Goal: Task Accomplishment & Management: Use online tool/utility

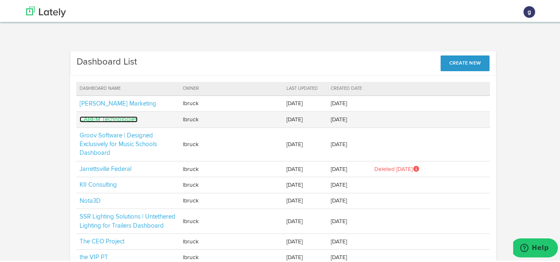
click at [109, 119] on link "CABEM Technologies" at bounding box center [109, 118] width 58 height 6
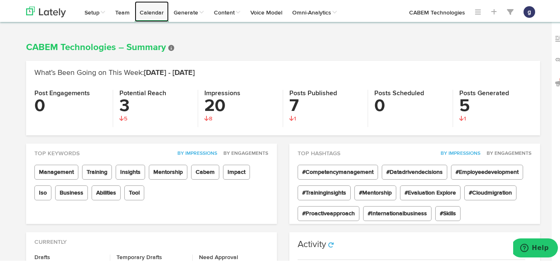
click at [155, 13] on link "Calendar" at bounding box center [152, 10] width 34 height 21
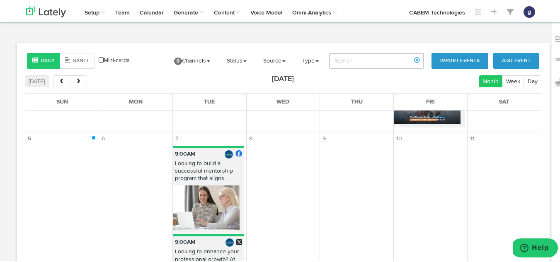
scroll to position [290, 0]
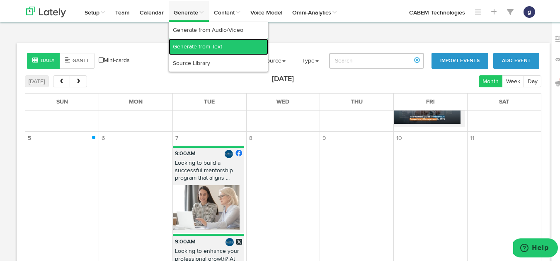
click at [189, 47] on link "Generate from Text" at bounding box center [218, 45] width 99 height 17
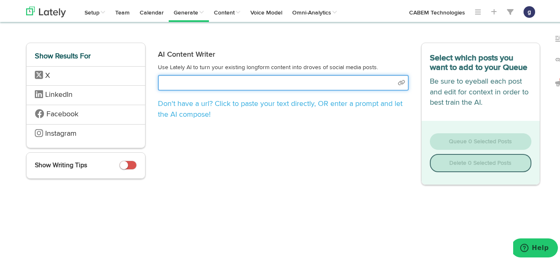
click at [269, 85] on input "text" at bounding box center [283, 82] width 251 height 16
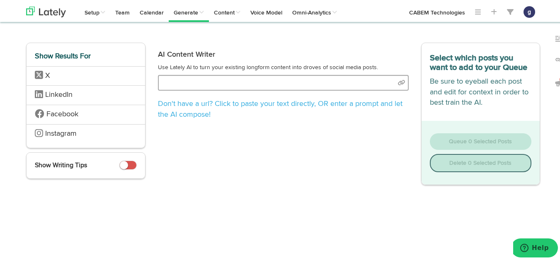
select select "natural"
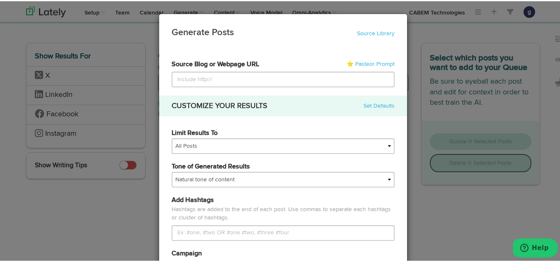
type input "[URL][DOMAIN_NAME]"
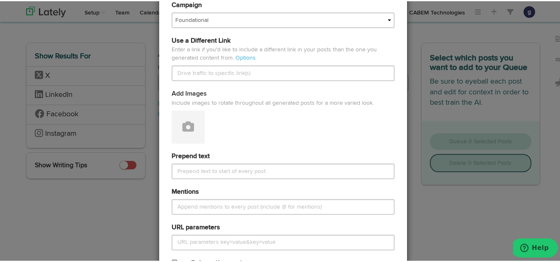
scroll to position [250, 0]
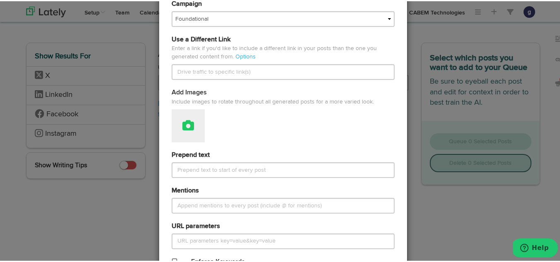
type input "[URL][DOMAIN_NAME]"
click at [194, 127] on button at bounding box center [188, 124] width 33 height 33
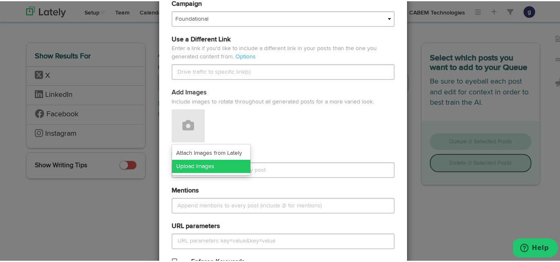
click at [195, 161] on link "Upload Images" at bounding box center [211, 165] width 78 height 13
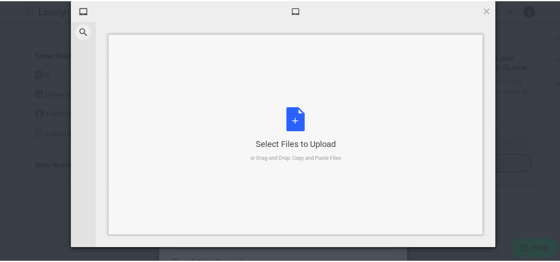
click at [292, 115] on div "Select Files to Upload or Drag and Drop, Copy and Paste Files" at bounding box center [295, 133] width 91 height 55
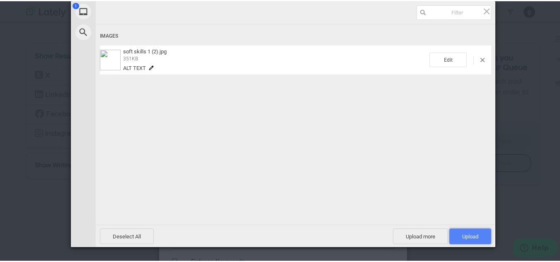
click at [466, 230] on span "Upload 1" at bounding box center [470, 235] width 42 height 16
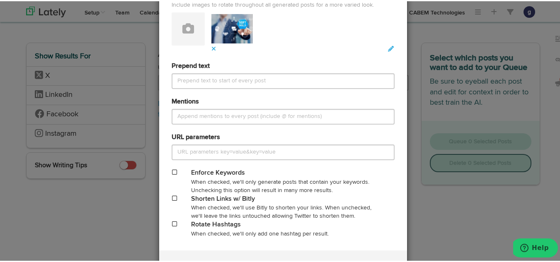
scroll to position [348, 0]
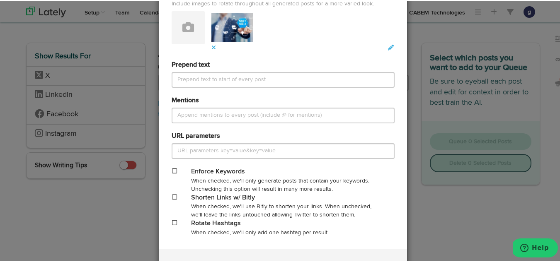
click at [172, 196] on span at bounding box center [174, 196] width 5 height 6
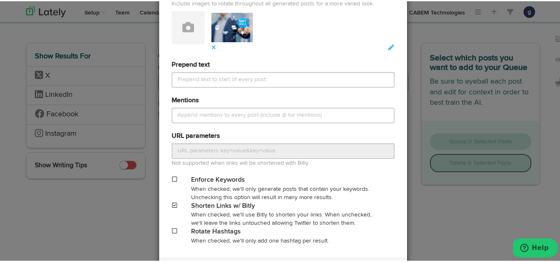
scroll to position [396, 0]
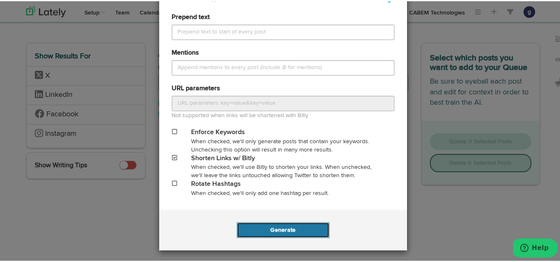
click at [269, 232] on button "Generate" at bounding box center [283, 229] width 92 height 16
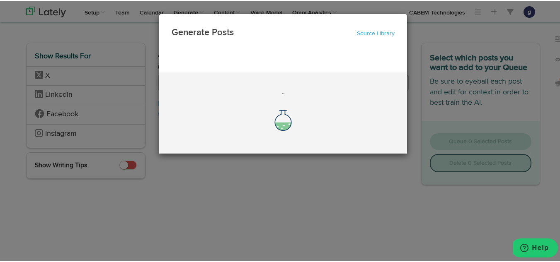
scroll to position [0, 0]
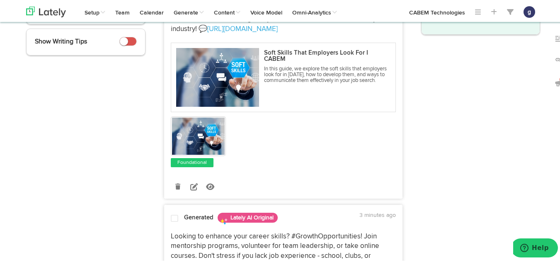
scroll to position [174, 0]
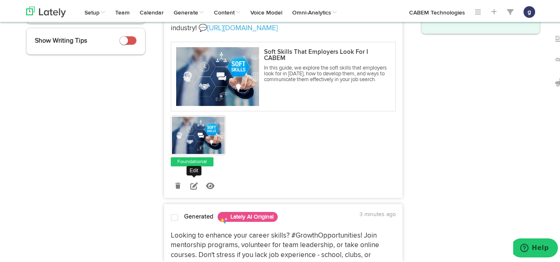
click at [190, 184] on icon at bounding box center [193, 184] width 7 height 7
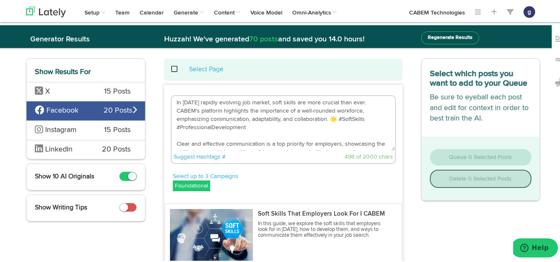
scroll to position [7, 0]
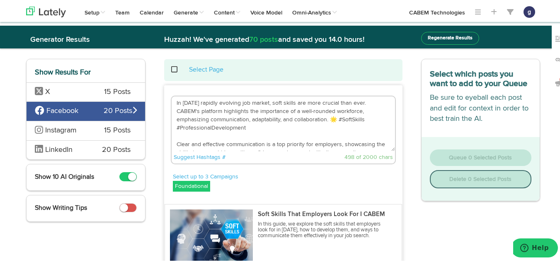
click at [334, 117] on textarea "In [DATE] rapidly evolving job market, soft skills are more crucial than ever. …" at bounding box center [283, 122] width 223 height 55
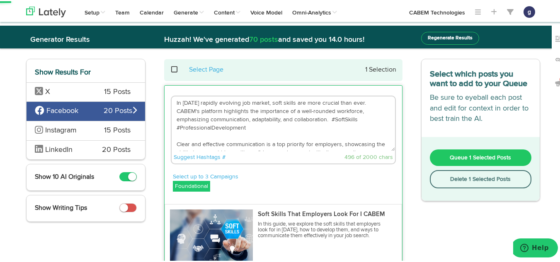
scroll to position [25, 0]
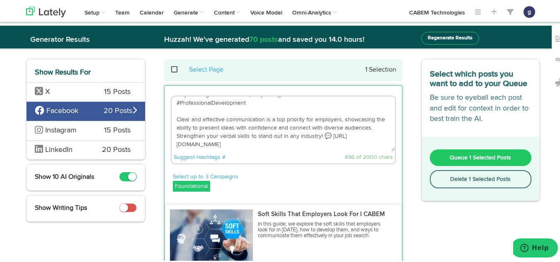
click at [329, 132] on textarea "In [DATE] rapidly evolving job market, soft skills are more crucial than ever. …" at bounding box center [283, 122] width 223 height 55
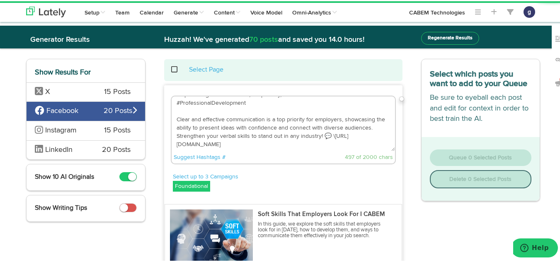
click at [326, 134] on textarea "In [DATE] rapidly evolving job market, soft skills are more crucial than ever. …" at bounding box center [283, 122] width 223 height 55
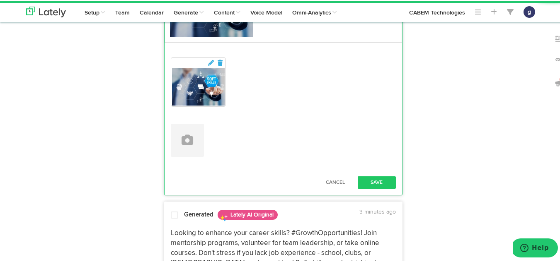
scroll to position [249, 0]
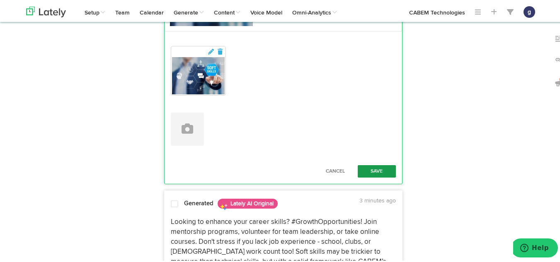
type textarea "In [DATE] rapidly evolving job market, soft skills are more crucial than ever. …"
click at [371, 167] on button "Save" at bounding box center [377, 170] width 38 height 12
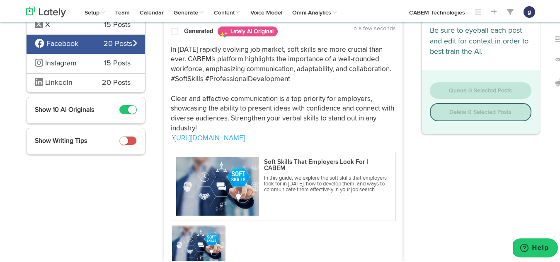
scroll to position [73, 0]
click at [174, 30] on span at bounding box center [174, 31] width 7 height 8
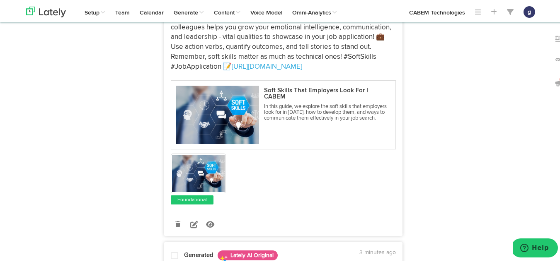
scroll to position [1239, 0]
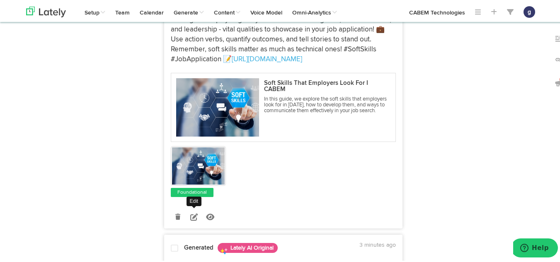
click at [190, 215] on icon at bounding box center [193, 215] width 7 height 7
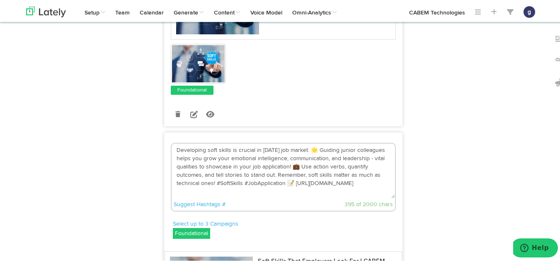
scroll to position [1084, 0]
click at [289, 184] on textarea "Developing soft skills is crucial in [DATE] job market. 🌟 Guiding junior collea…" at bounding box center [283, 170] width 223 height 55
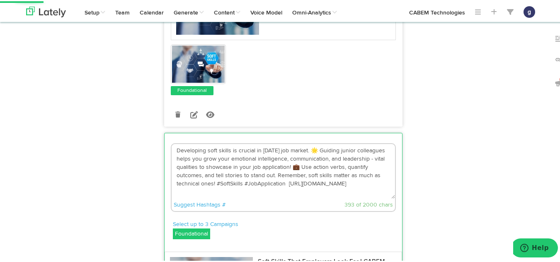
click at [295, 166] on textarea "Developing soft skills is crucial in [DATE] job market. 🌟 Guiding junior collea…" at bounding box center [283, 170] width 223 height 55
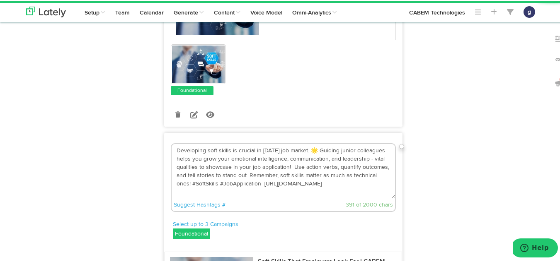
click at [313, 149] on textarea "Developing soft skills is crucial in [DATE] job market. 🌟 Guiding junior collea…" at bounding box center [283, 170] width 223 height 55
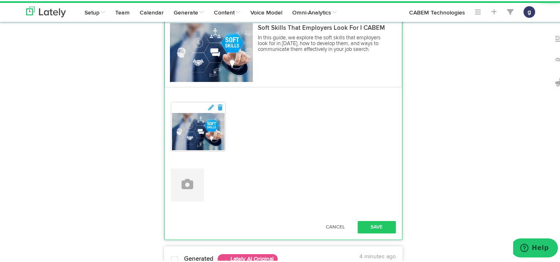
scroll to position [1338, 0]
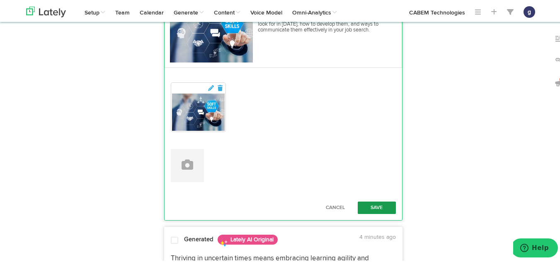
type textarea "Developing soft skills is crucial in [DATE] job market. [PERSON_NAME] junior co…"
click at [372, 203] on button "Save" at bounding box center [377, 207] width 38 height 12
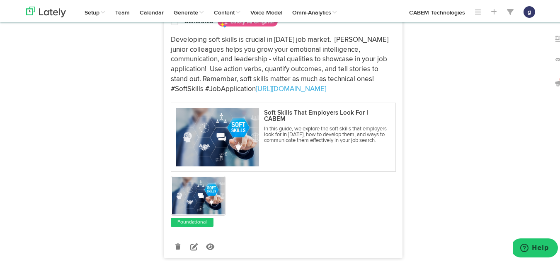
scroll to position [1119, 0]
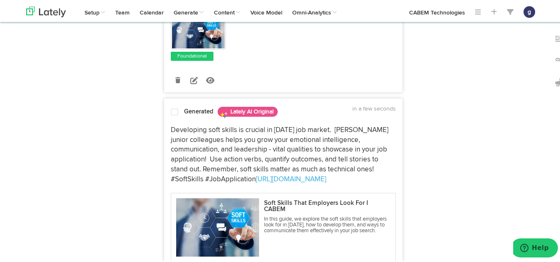
click at [171, 109] on span at bounding box center [174, 111] width 7 height 8
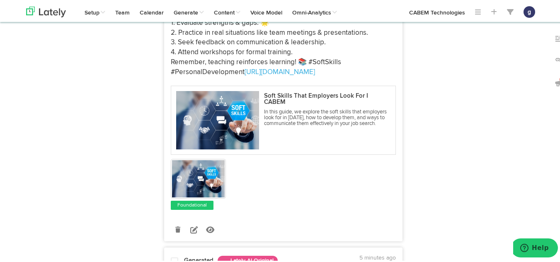
scroll to position [2263, 0]
click at [190, 225] on icon at bounding box center [193, 228] width 7 height 7
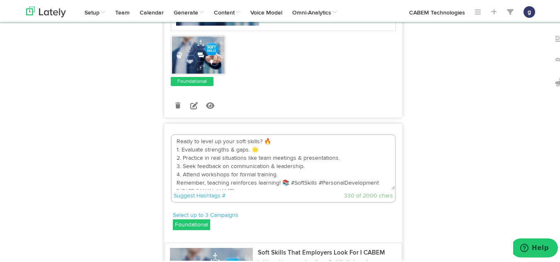
scroll to position [2120, 0]
click at [283, 184] on textarea "Ready to level up your soft skills? 🔥 1. Evaluate strengths & gaps. 🌟 2. Practi…" at bounding box center [283, 161] width 223 height 55
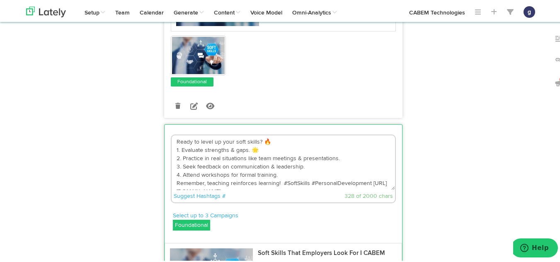
click at [256, 148] on textarea "Ready to level up your soft skills? 🔥 1. Evaluate strengths & gaps. 🌟 2. Practi…" at bounding box center [283, 161] width 223 height 55
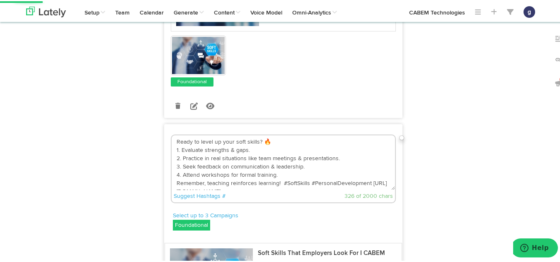
click at [267, 139] on textarea "Ready to level up your soft skills? 🔥 1. Evaluate strengths & gaps. 2. Practice…" at bounding box center [283, 161] width 223 height 55
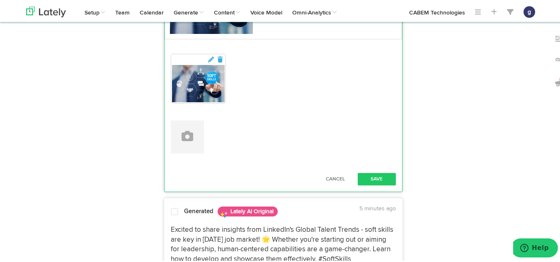
scroll to position [2393, 0]
type textarea "Ready to level up your soft skills? 1. Evaluate strengths & gaps. 2. Practice i…"
click at [373, 174] on button "Save" at bounding box center [377, 178] width 38 height 12
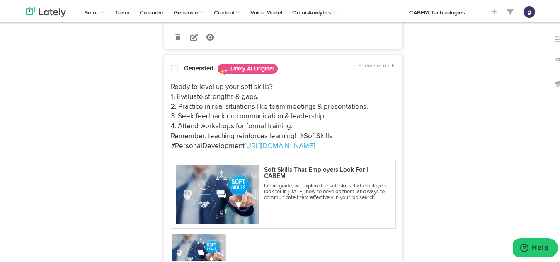
scroll to position [2188, 0]
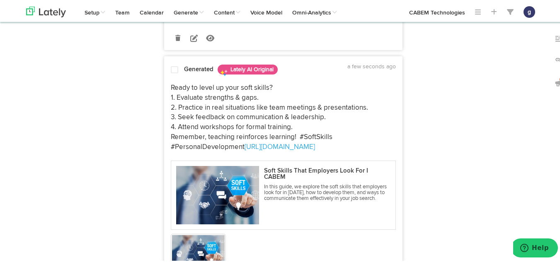
click at [171, 68] on span at bounding box center [174, 69] width 7 height 8
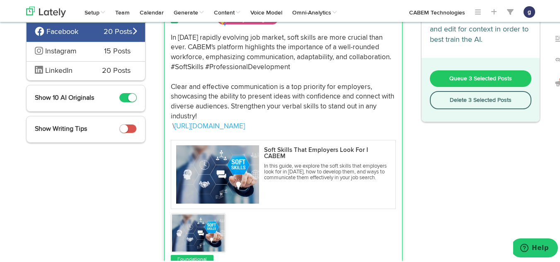
scroll to position [85, 0]
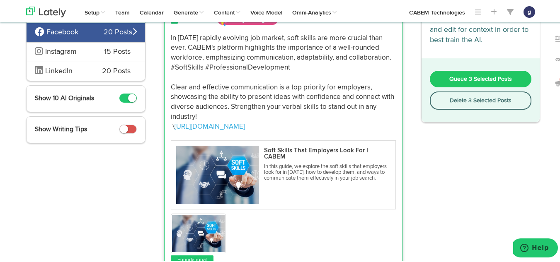
click at [462, 78] on span "Queue 3 Selected Posts" at bounding box center [480, 78] width 63 height 6
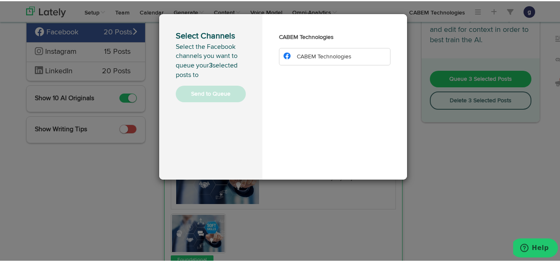
click at [333, 53] on span "CABEM Technologies" at bounding box center [324, 56] width 55 height 6
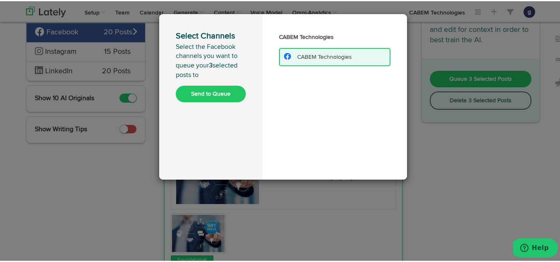
click at [205, 90] on button "Send to Queue" at bounding box center [211, 93] width 70 height 17
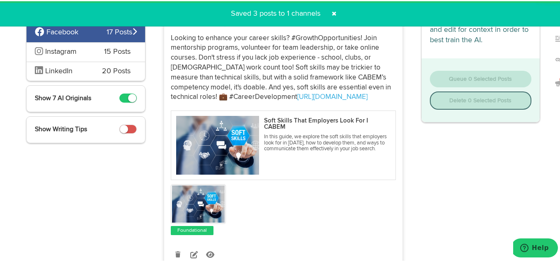
scroll to position [0, 0]
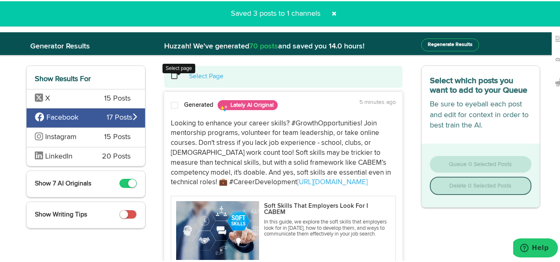
click at [170, 75] on span at bounding box center [178, 75] width 17 height 0
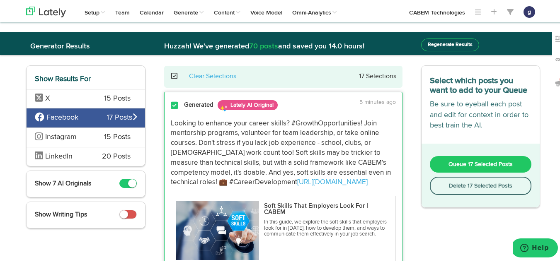
click at [467, 186] on button "Delete 17 Selected Posts" at bounding box center [481, 185] width 102 height 18
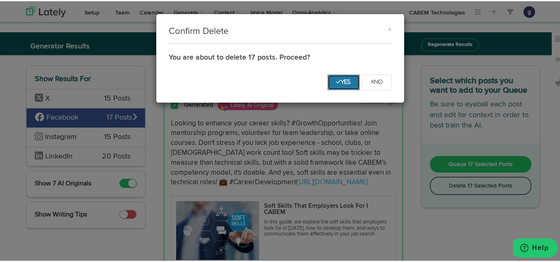
click at [331, 84] on button "Yes" at bounding box center [343, 81] width 32 height 16
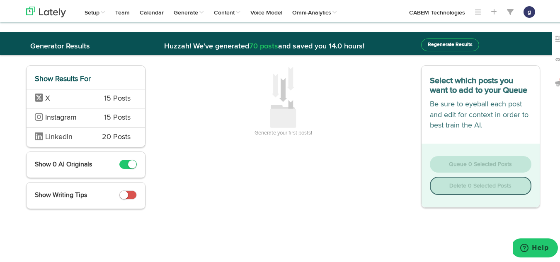
click at [82, 102] on span "X" at bounding box center [63, 97] width 57 height 11
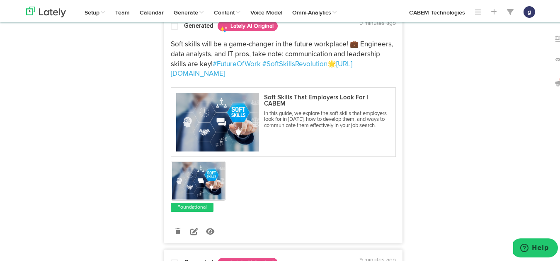
scroll to position [534, 0]
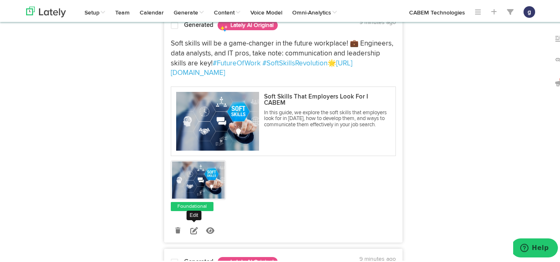
click at [190, 227] on icon at bounding box center [193, 229] width 7 height 7
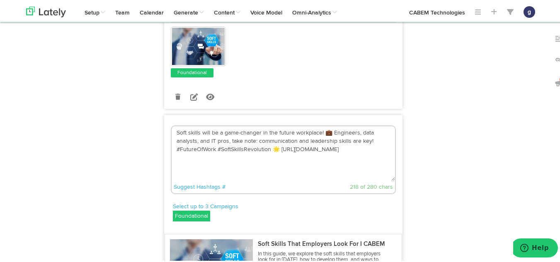
scroll to position [428, 0]
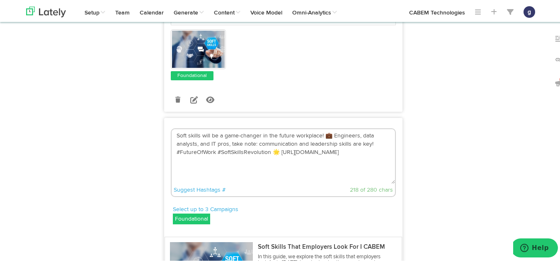
click at [274, 151] on textarea "Soft skills will be a game-changer in the future workplace! 💼 Engineers, data a…" at bounding box center [283, 155] width 223 height 55
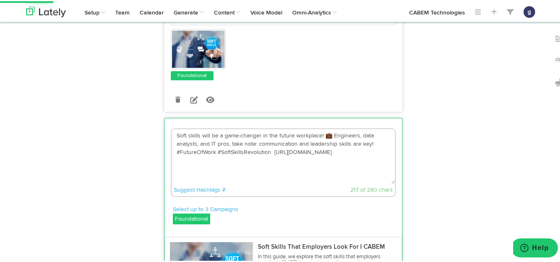
click at [326, 135] on textarea "Soft skills will be a game-changer in the future workplace! 💼 Engineers, data a…" at bounding box center [283, 155] width 223 height 55
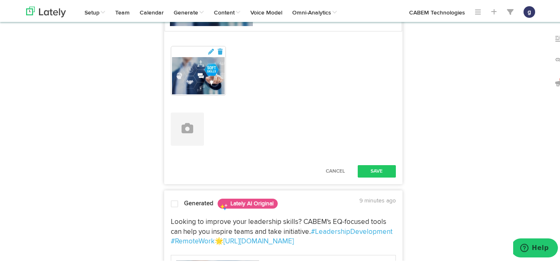
type textarea "Soft skills will be a game-changer in the future workplace! Engineers, data ana…"
click at [327, 148] on div "Soft skills will be a game-changer in the future workplace! Engineers, data ana…" at bounding box center [282, 14] width 237 height 333
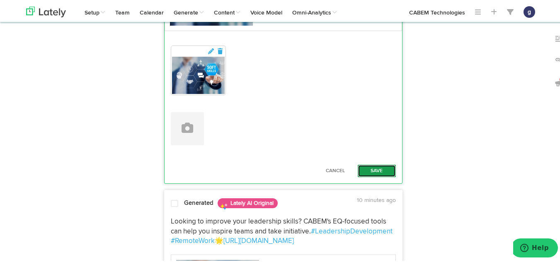
click at [370, 167] on button "Save" at bounding box center [377, 170] width 38 height 12
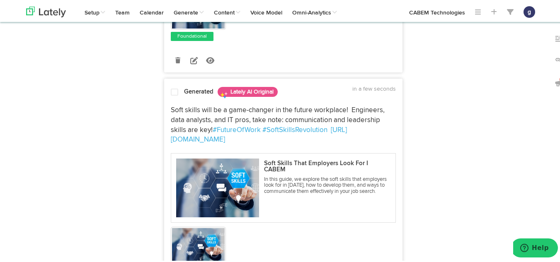
scroll to position [467, 0]
click at [171, 89] on span at bounding box center [174, 91] width 7 height 8
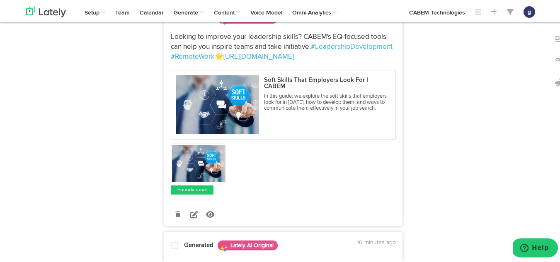
scroll to position [778, 0]
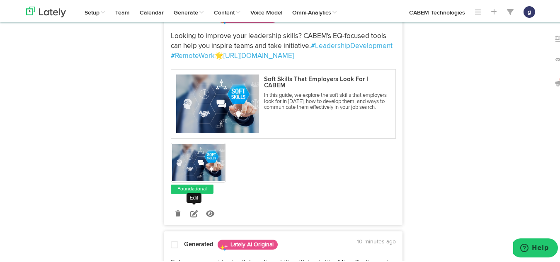
click at [191, 210] on icon at bounding box center [193, 212] width 7 height 7
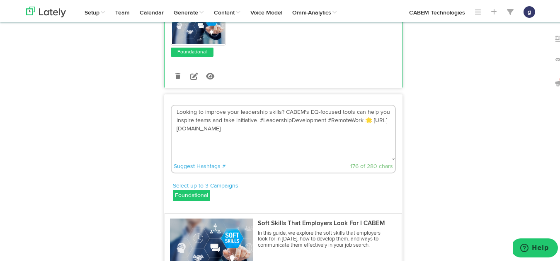
scroll to position [688, 0]
click at [364, 120] on textarea "Looking to improve your leadership skills? CABEM's EQ-focused tools can help yo…" at bounding box center [283, 132] width 223 height 55
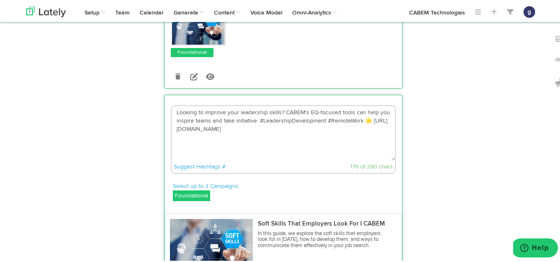
click at [369, 119] on textarea "Looking to improve your leadership skills? CABEM's EQ-focused tools can help yo…" at bounding box center [283, 132] width 223 height 55
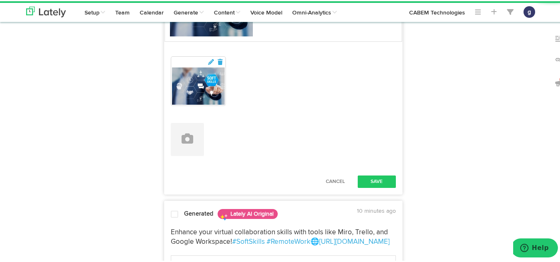
scroll to position [935, 0]
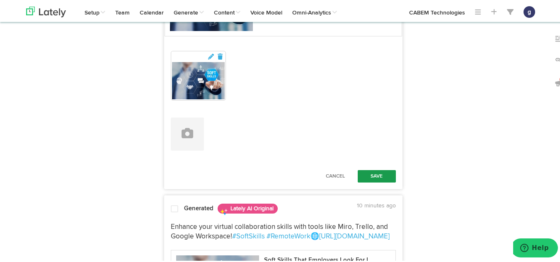
type textarea "Looking to improve your leadership skills? CABEM's EQ-focused tools can help yo…"
click at [377, 175] on button "Save" at bounding box center [377, 175] width 38 height 12
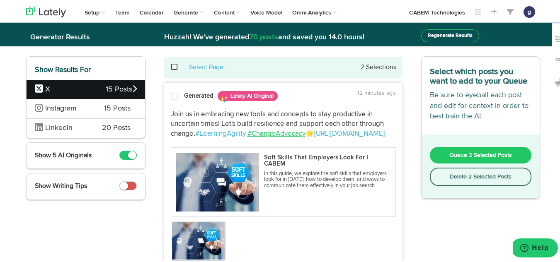
scroll to position [104, 0]
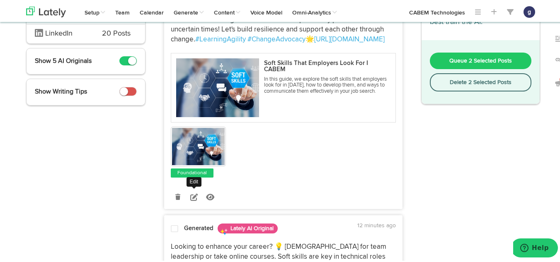
click at [190, 196] on icon at bounding box center [193, 195] width 7 height 7
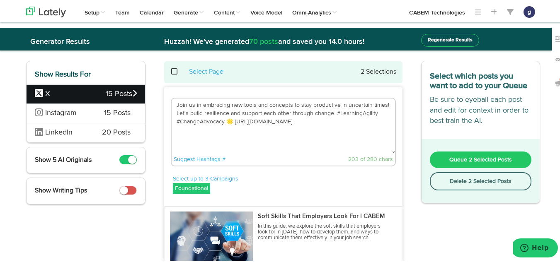
scroll to position [3, 0]
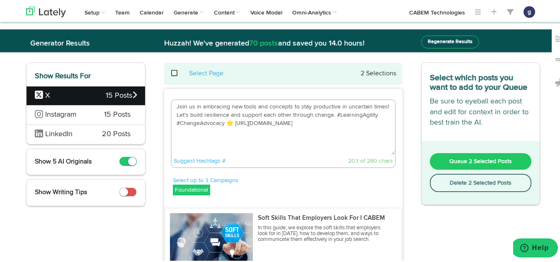
click at [230, 121] on textarea "Join us in embracing new tools and concepts to stay productive in uncertain tim…" at bounding box center [283, 126] width 223 height 55
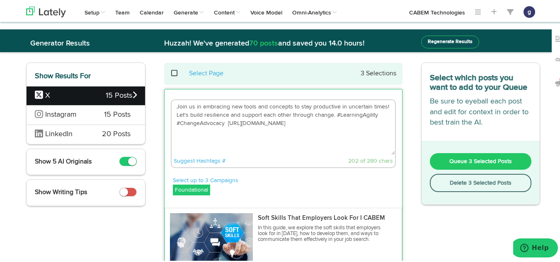
drag, startPoint x: 222, startPoint y: 123, endPoint x: 172, endPoint y: 127, distance: 50.3
click at [172, 127] on textarea "Join us in embracing new tools and concepts to stay productive in uncertain tim…" at bounding box center [283, 126] width 223 height 55
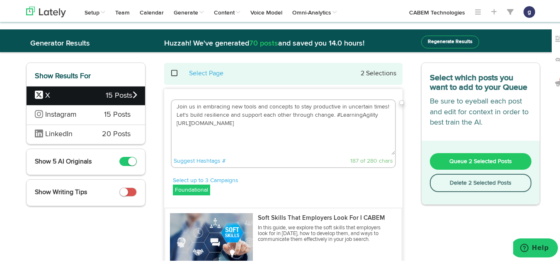
drag, startPoint x: 329, startPoint y: 115, endPoint x: 172, endPoint y: 106, distance: 156.8
click at [172, 106] on textarea "Join us in embracing new tools and concepts to stay productive in uncertain tim…" at bounding box center [283, 126] width 223 height 55
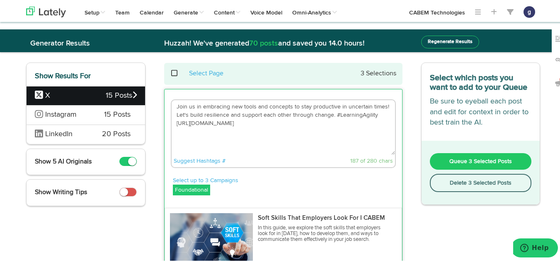
paste textarea "Whether you're entering the workforce, changing careers, or pursuing leadership…"
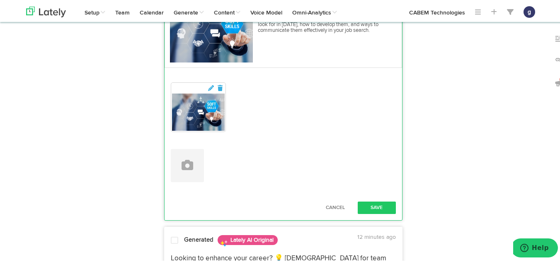
scroll to position [213, 0]
type textarea "Whether you're entering the workforce, changing careers, or pursuing leadership…"
click at [376, 207] on button "Save" at bounding box center [377, 206] width 38 height 12
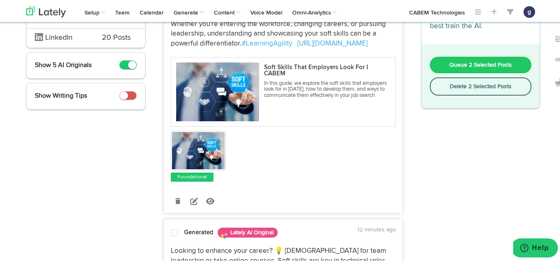
scroll to position [0, 0]
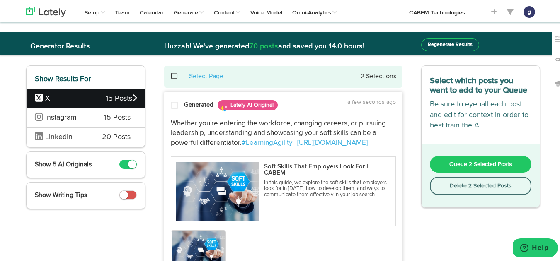
click at [171, 104] on span at bounding box center [174, 104] width 7 height 8
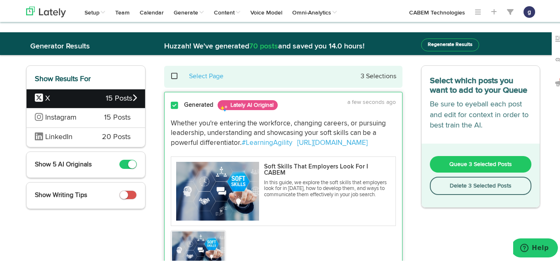
click at [463, 160] on span "Queue 3 Selected Posts" at bounding box center [480, 163] width 63 height 6
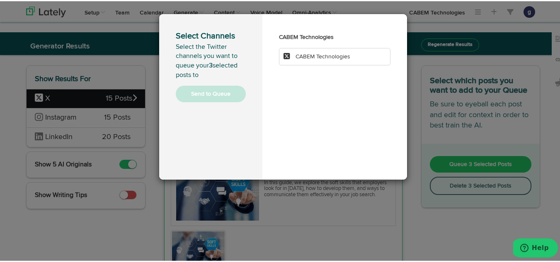
click at [327, 57] on span "CABEM Technologies" at bounding box center [322, 56] width 55 height 6
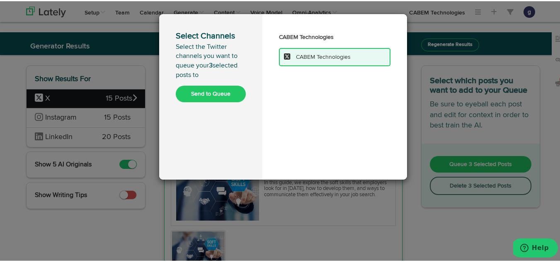
click at [196, 95] on button "Send to Queue" at bounding box center [211, 93] width 70 height 17
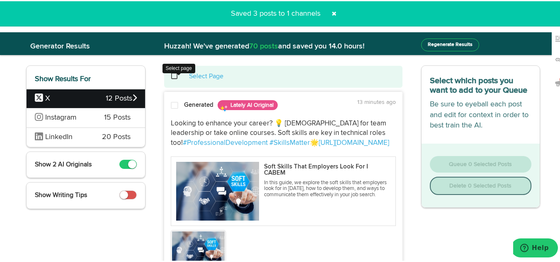
click at [170, 75] on span at bounding box center [178, 75] width 17 height 0
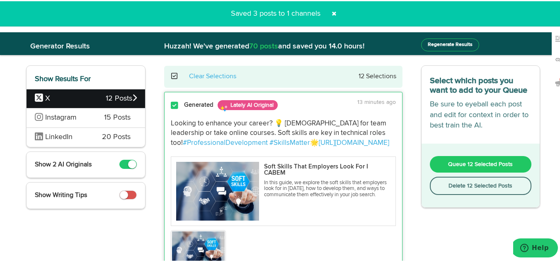
click at [469, 183] on button "Delete 12 Selected Posts" at bounding box center [481, 185] width 102 height 18
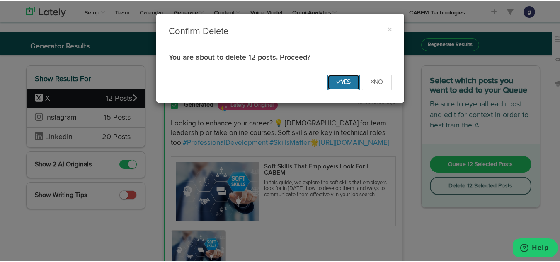
click at [337, 80] on icon "Yes" at bounding box center [343, 80] width 15 height 5
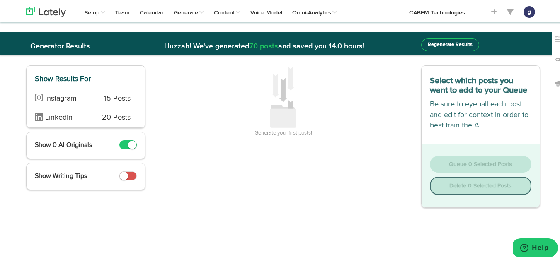
click at [82, 96] on span "Instagram" at bounding box center [63, 97] width 57 height 11
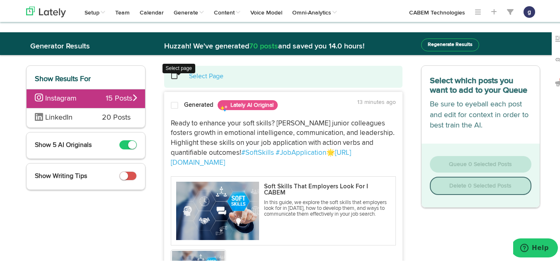
click at [171, 75] on span at bounding box center [178, 75] width 17 height 0
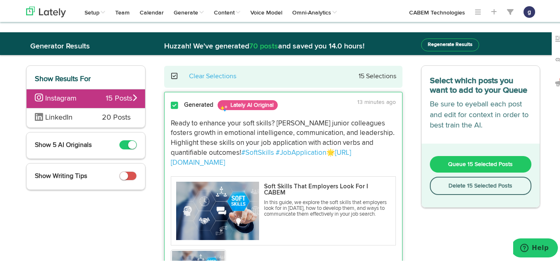
click at [459, 183] on button "Delete 15 Selected Posts" at bounding box center [481, 185] width 102 height 18
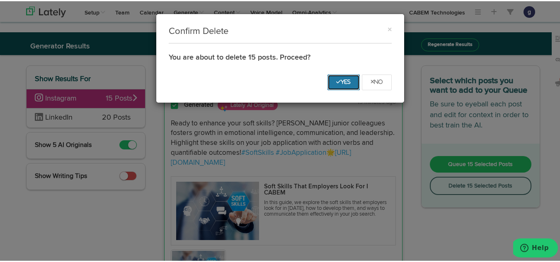
click at [336, 79] on icon "Yes" at bounding box center [343, 80] width 15 height 5
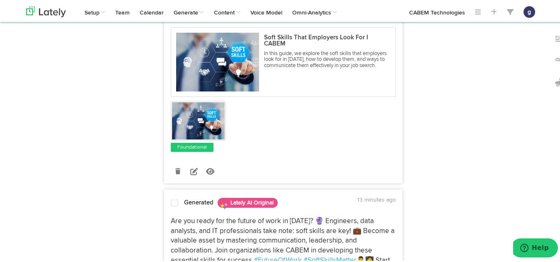
scroll to position [465, 0]
click at [193, 174] on icon at bounding box center [193, 169] width 7 height 7
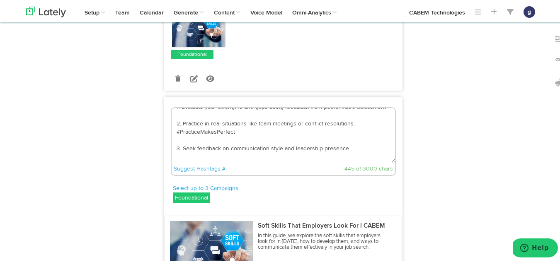
scroll to position [41, 0]
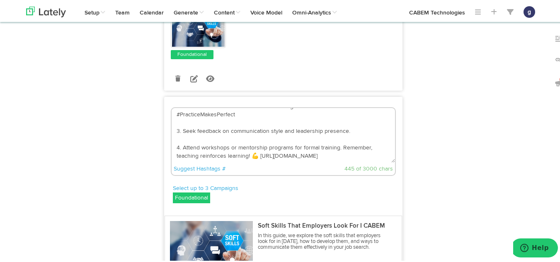
click at [255, 155] on textarea "Ready to level up your soft skills? Here are 4 steps to help you grow: 1. Evalu…" at bounding box center [283, 134] width 223 height 55
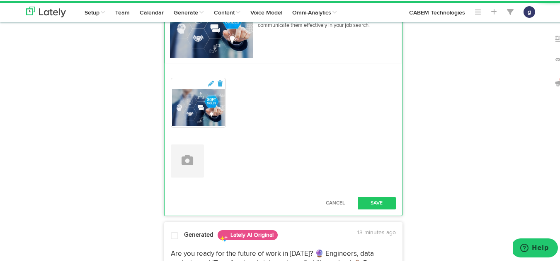
scroll to position [494, 0]
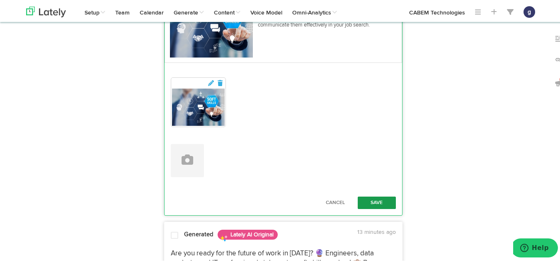
type textarea "Ready to level up your soft skills? Here are 4 steps to help you grow: 1. Evalu…"
click at [375, 201] on button "Save" at bounding box center [377, 202] width 38 height 12
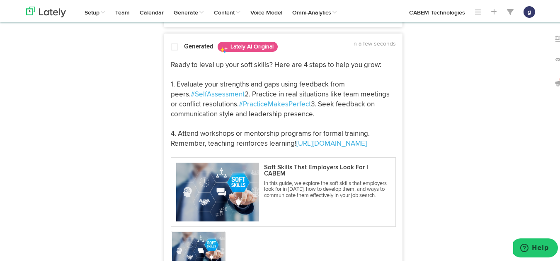
scroll to position [324, 0]
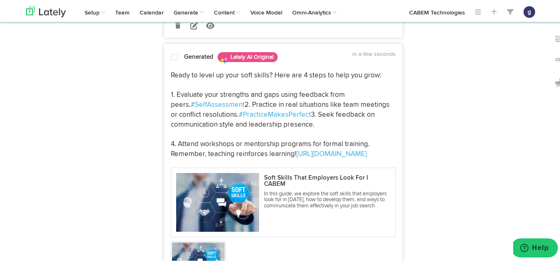
click at [167, 55] on div at bounding box center [174, 57] width 20 height 11
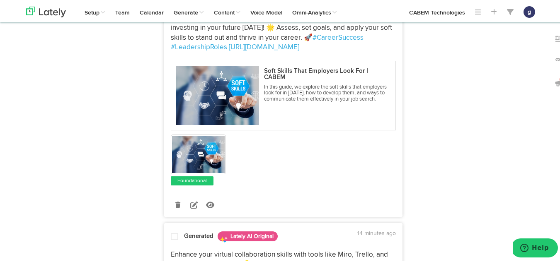
scroll to position [708, 0]
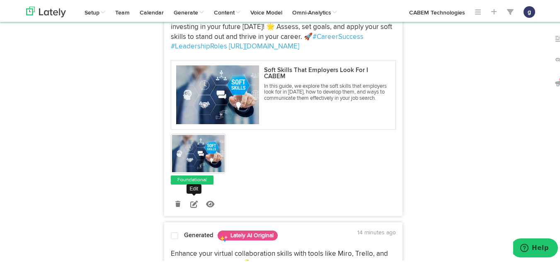
click at [193, 207] on icon at bounding box center [193, 202] width 7 height 7
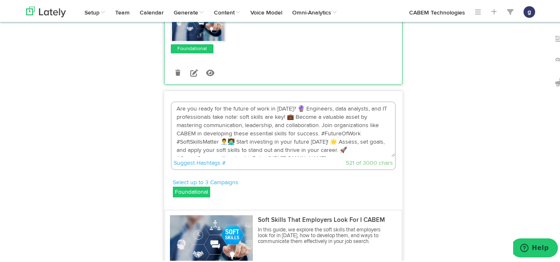
scroll to position [557, 0]
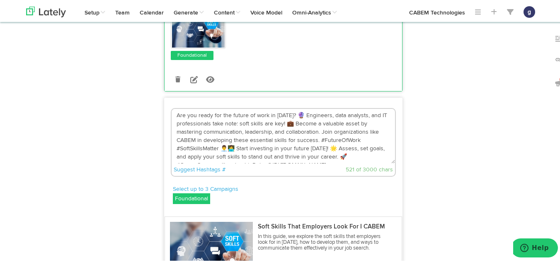
click at [295, 145] on textarea "Are you ready for the future of work in [DATE]? 🔮 Engineers, data analysts, and…" at bounding box center [283, 135] width 223 height 55
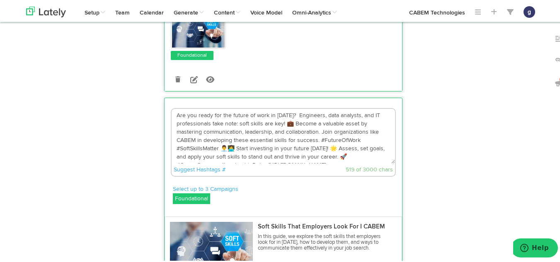
click at [288, 152] on textarea "Are you ready for the future of work in [DATE]? Engineers, data analysts, and I…" at bounding box center [283, 135] width 223 height 55
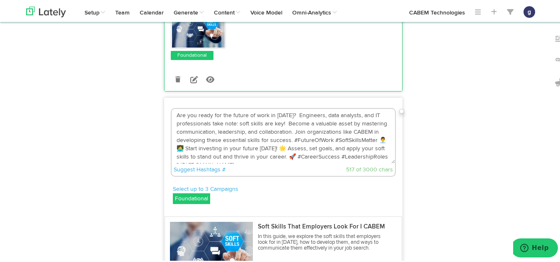
click at [235, 162] on textarea "Are you ready for the future of work in [DATE]? Engineers, data analysts, and I…" at bounding box center [283, 135] width 223 height 55
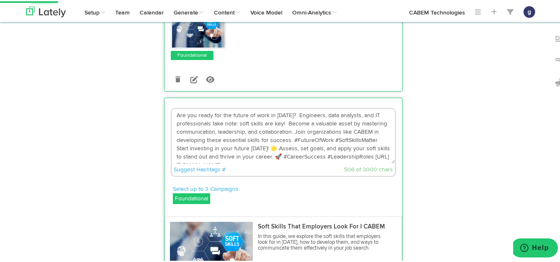
click at [312, 162] on textarea "Are you ready for the future of work in [DATE]? Engineers, data analysts, and I…" at bounding box center [283, 135] width 223 height 55
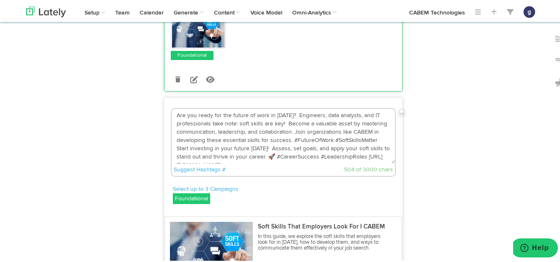
click at [312, 162] on textarea "Are you ready for the future of work in [DATE]? Engineers, data analysts, and I…" at bounding box center [283, 135] width 223 height 55
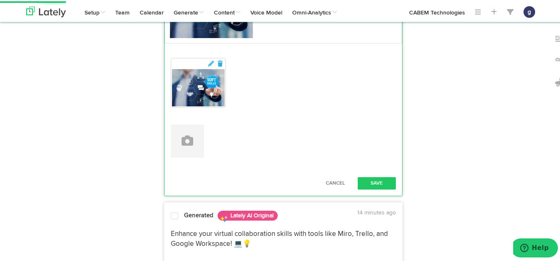
scroll to position [800, 0]
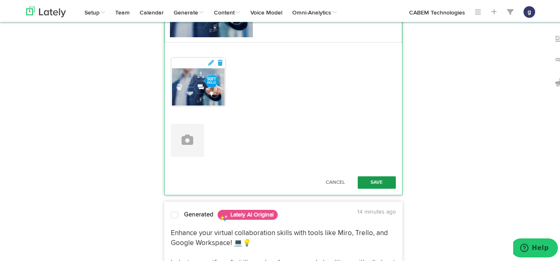
type textarea "Are you ready for the future of work in [DATE]? Engineers, data analysts, and I…"
click at [366, 188] on button "Save" at bounding box center [377, 181] width 38 height 12
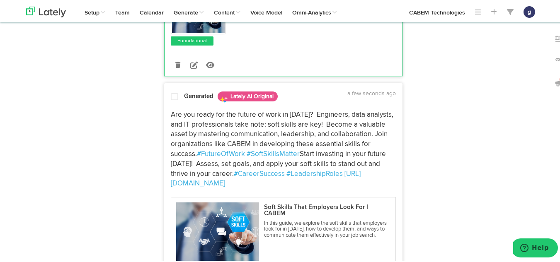
scroll to position [571, 0]
click at [172, 100] on span at bounding box center [174, 96] width 7 height 8
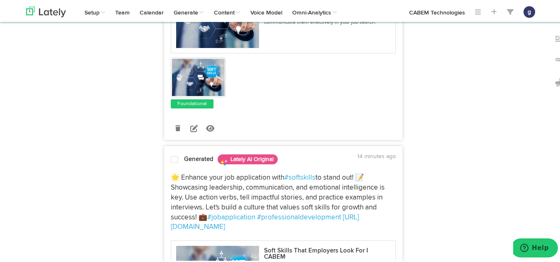
scroll to position [1328, 0]
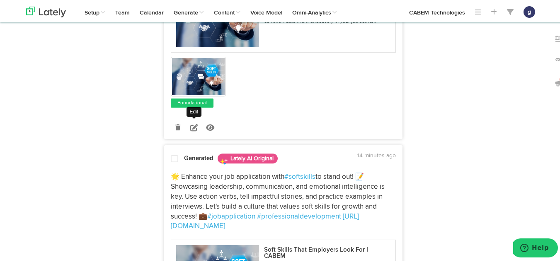
click at [190, 130] on icon at bounding box center [193, 126] width 7 height 7
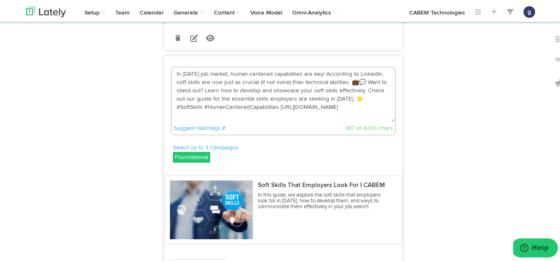
scroll to position [1160, 0]
click at [353, 121] on textarea "In [DATE] job market, human-centered capabilities are key! According to LinkedI…" at bounding box center [283, 94] width 223 height 55
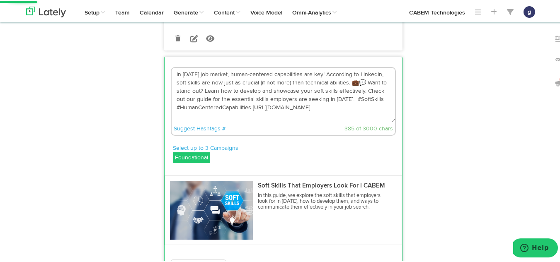
click at [360, 111] on textarea "In [DATE] job market, human-centered capabilities are key! According to LinkedI…" at bounding box center [283, 94] width 223 height 55
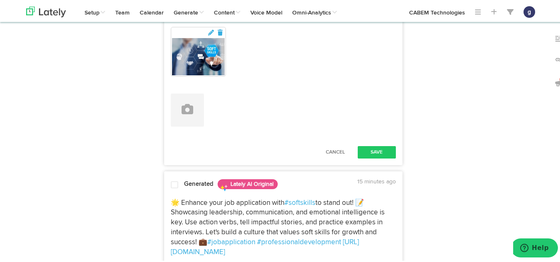
scroll to position [1394, 0]
type textarea "In [DATE] job market, human-centered capabilities are key! According to LinkedI…"
click at [366, 157] on button "Save" at bounding box center [377, 151] width 38 height 12
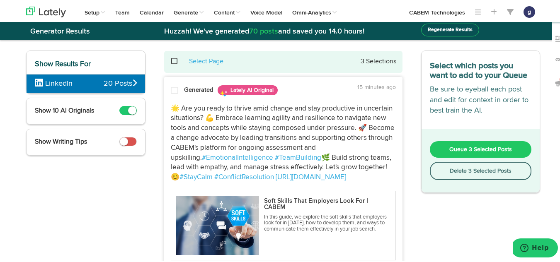
scroll to position [0, 0]
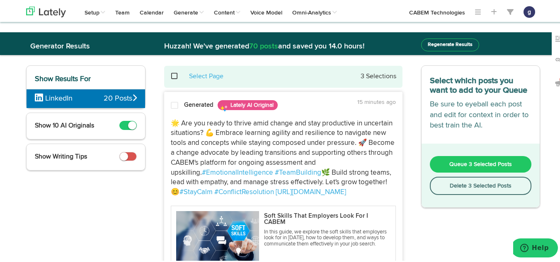
click at [475, 161] on span "Queue 3 Selected Posts" at bounding box center [480, 163] width 63 height 6
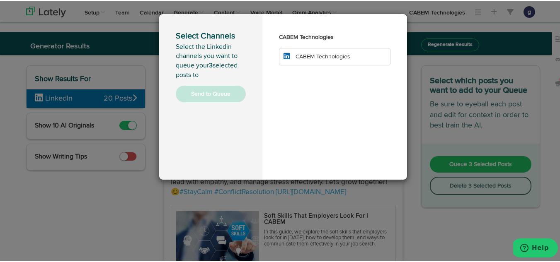
click at [322, 58] on span "CABEM Technologies" at bounding box center [322, 56] width 55 height 6
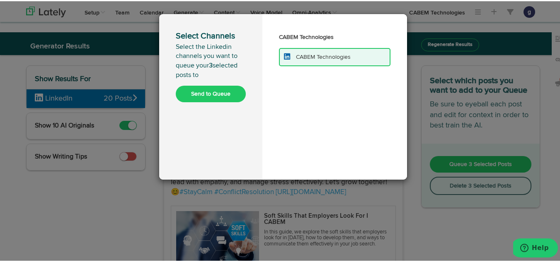
click at [200, 92] on button "Send to Queue" at bounding box center [211, 93] width 70 height 17
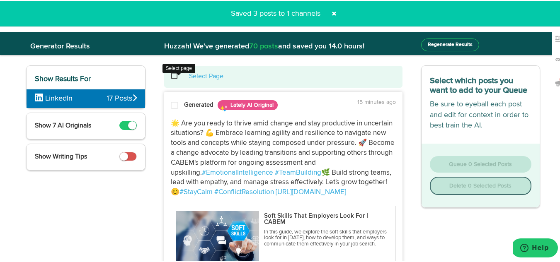
click at [170, 75] on span at bounding box center [178, 75] width 17 height 0
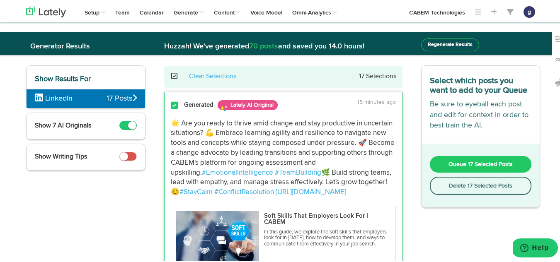
click at [459, 183] on button "Delete 17 Selected Posts" at bounding box center [481, 185] width 102 height 18
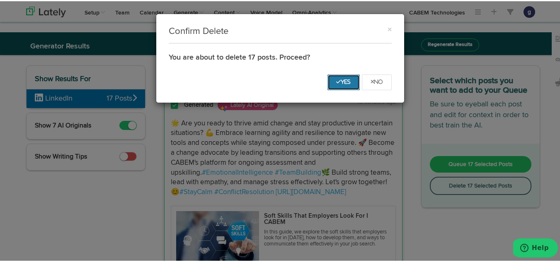
click at [336, 79] on icon "Yes" at bounding box center [343, 80] width 15 height 5
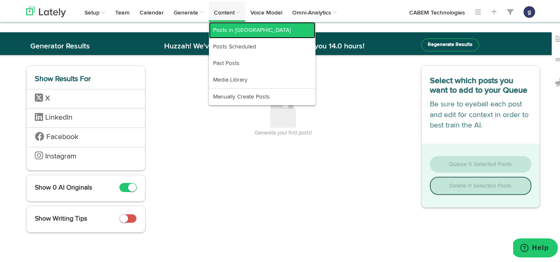
click at [227, 26] on link "Posts in [GEOGRAPHIC_DATA]" at bounding box center [262, 29] width 106 height 17
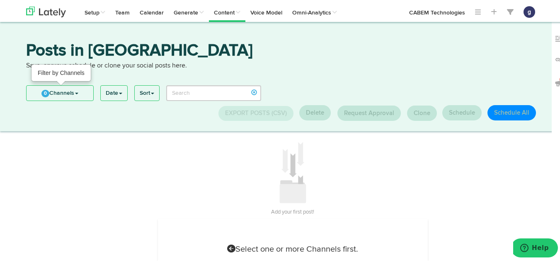
click at [52, 97] on link "0 Channels" at bounding box center [60, 92] width 67 height 15
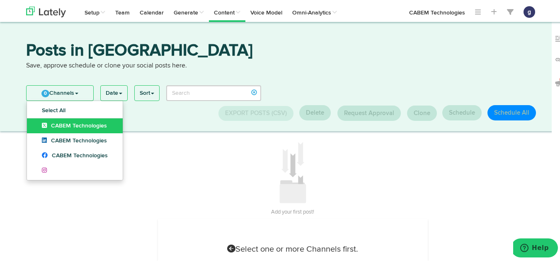
click at [51, 125] on span "CABEM Technologies" at bounding box center [74, 125] width 65 height 6
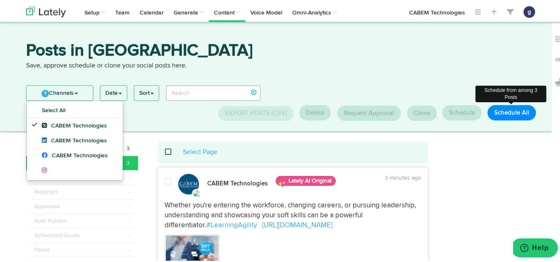
click at [508, 112] on button "Schedule All" at bounding box center [511, 111] width 48 height 15
select select "11"
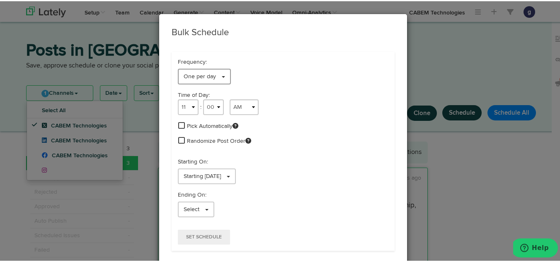
click at [193, 75] on span "One per day" at bounding box center [200, 76] width 32 height 6
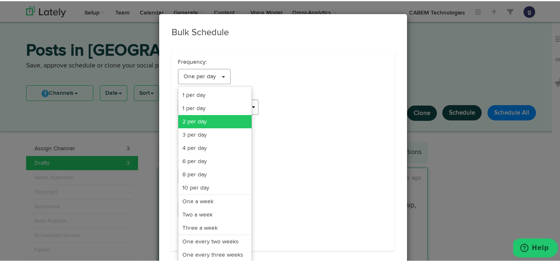
scroll to position [68, 0]
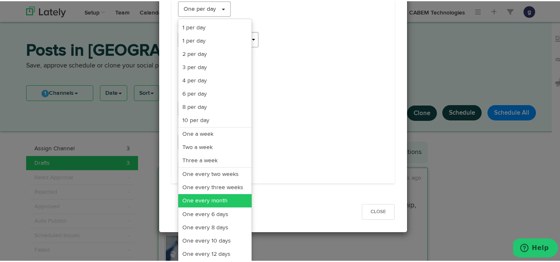
click at [205, 196] on link "One every month" at bounding box center [214, 199] width 73 height 13
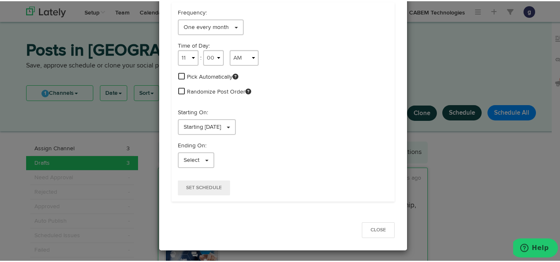
scroll to position [49, 0]
click at [200, 124] on span "Starting [DATE]" at bounding box center [202, 126] width 37 height 6
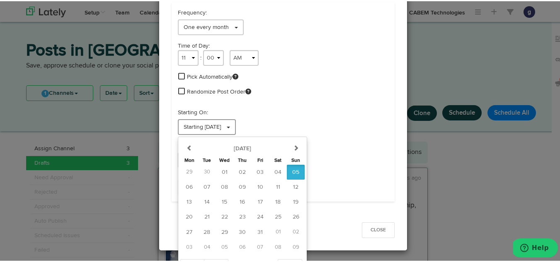
scroll to position [62, 0]
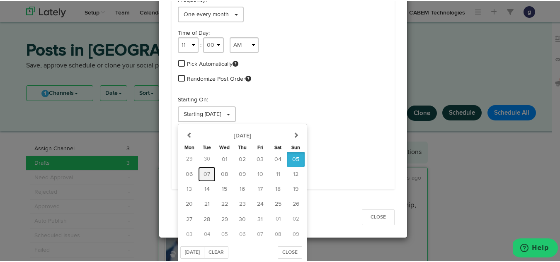
click at [203, 172] on span "07" at bounding box center [206, 173] width 7 height 6
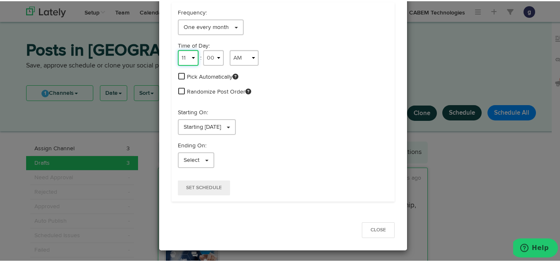
click at [185, 58] on select "1 2 3 4 5 6 7 8 9 10 11 12" at bounding box center [188, 57] width 21 height 16
select select "9"
click at [178, 49] on select "1 2 3 4 5 6 7 8 9 10 11 12" at bounding box center [188, 57] width 21 height 16
click at [191, 186] on span "Set Schedule" at bounding box center [204, 186] width 36 height 5
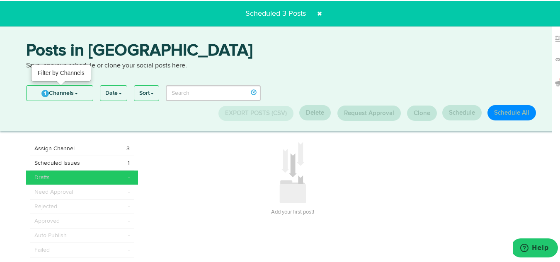
click at [58, 90] on link "1 Channels" at bounding box center [60, 92] width 66 height 15
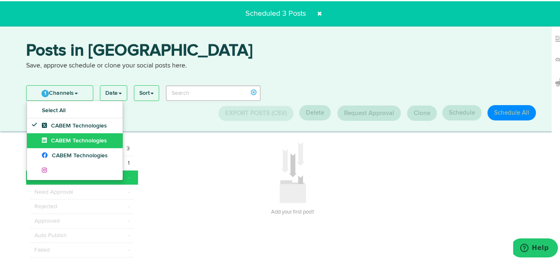
click at [56, 140] on span "CABEM Technologies" at bounding box center [74, 140] width 65 height 6
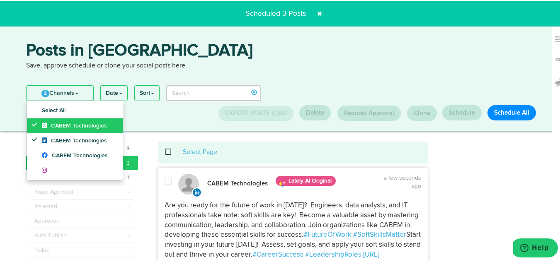
click at [58, 122] on span "CABEM Technologies" at bounding box center [74, 125] width 65 height 6
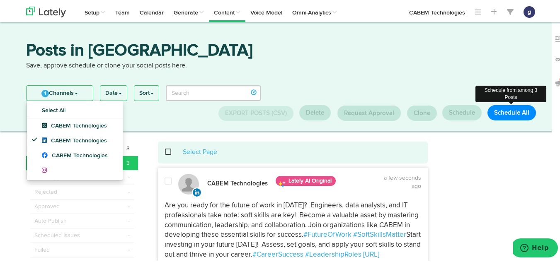
click at [510, 109] on button "Schedule All" at bounding box center [511, 111] width 48 height 15
select select "11"
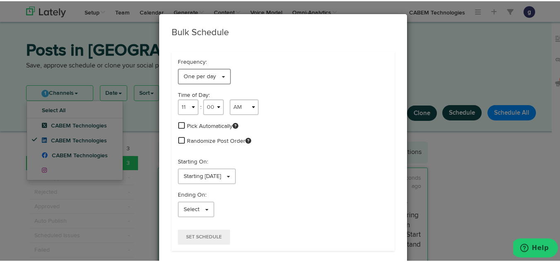
click at [198, 73] on span "One per day" at bounding box center [200, 76] width 32 height 6
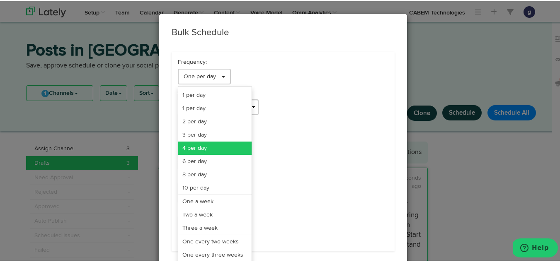
scroll to position [68, 0]
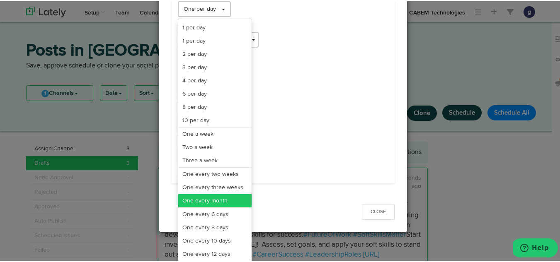
click at [207, 199] on link "One every month" at bounding box center [214, 199] width 73 height 13
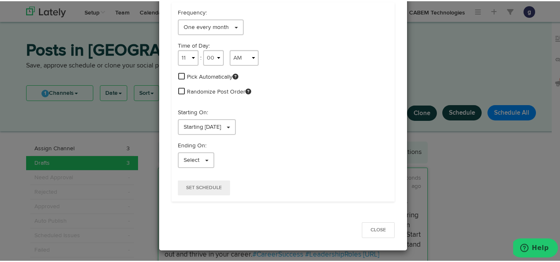
scroll to position [49, 0]
click at [186, 59] on select "1 2 3 4 5 6 7 8 9 10 11 12" at bounding box center [188, 57] width 21 height 16
select select "9"
click at [178, 49] on select "1 2 3 4 5 6 7 8 9 10 11 12" at bounding box center [188, 57] width 21 height 16
click at [216, 124] on span "Starting [DATE]" at bounding box center [202, 126] width 37 height 6
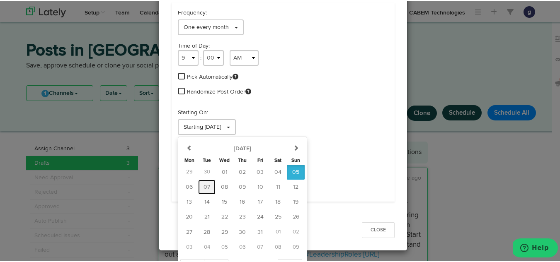
click at [198, 184] on button "07" at bounding box center [206, 186] width 17 height 15
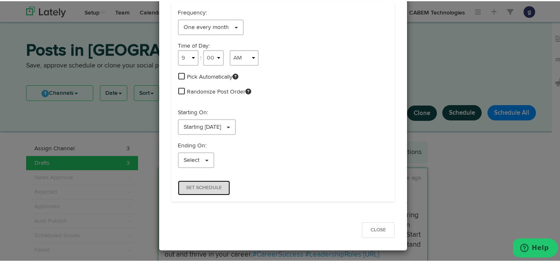
click at [189, 184] on button "Set Schedule" at bounding box center [204, 186] width 52 height 15
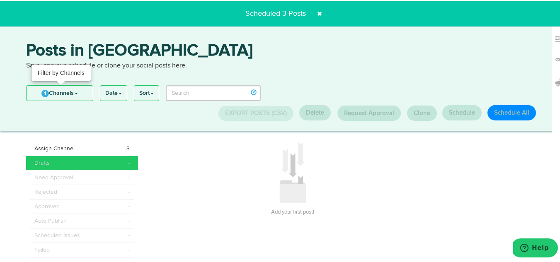
click at [52, 86] on link "1 Channels" at bounding box center [60, 92] width 66 height 15
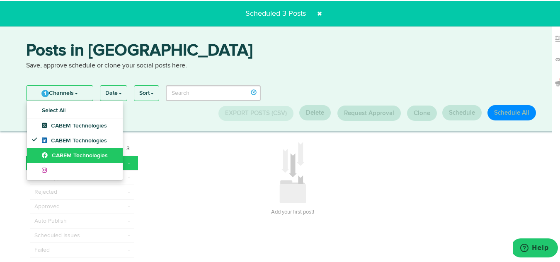
click at [64, 149] on link "CABEM Technologies" at bounding box center [75, 154] width 96 height 15
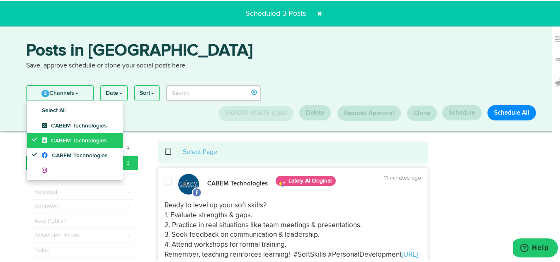
click at [66, 139] on span "CABEM Technologies" at bounding box center [74, 140] width 65 height 6
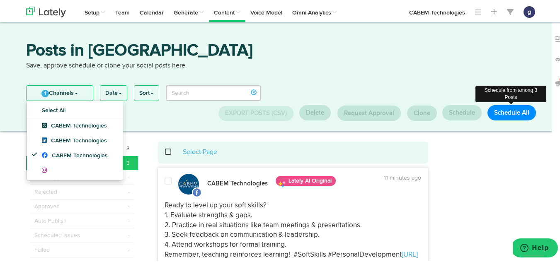
click at [505, 112] on button "Schedule All" at bounding box center [511, 111] width 48 height 15
select select "11"
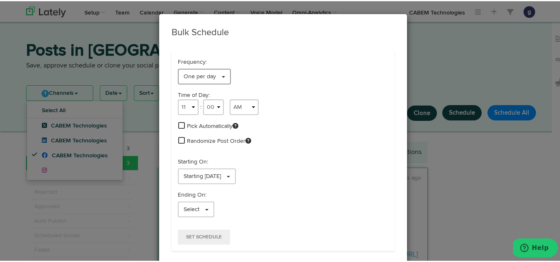
click at [200, 73] on span "One per day" at bounding box center [200, 76] width 32 height 6
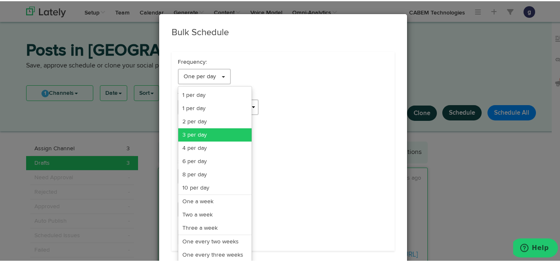
scroll to position [68, 0]
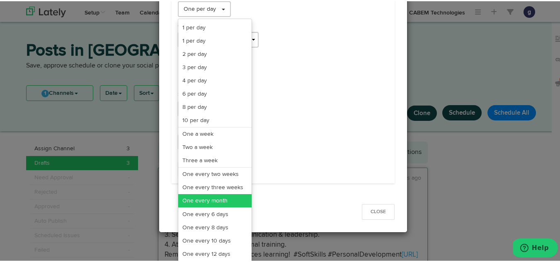
click at [207, 199] on link "One every month" at bounding box center [214, 199] width 73 height 13
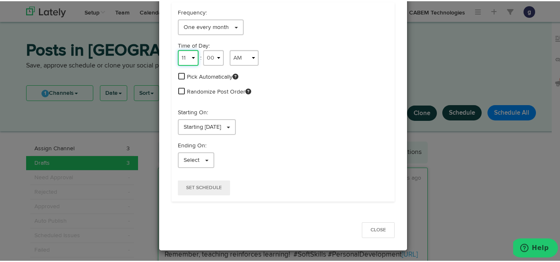
click at [183, 58] on select "1 2 3 4 5 6 7 8 9 10 11 12" at bounding box center [188, 57] width 21 height 16
select select "9"
click at [178, 49] on select "1 2 3 4 5 6 7 8 9 10 11 12" at bounding box center [188, 57] width 21 height 16
click at [207, 123] on span "Starting [DATE]" at bounding box center [202, 126] width 37 height 6
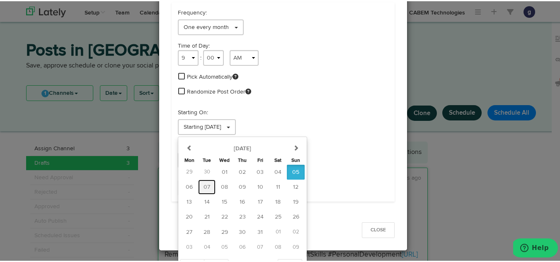
click at [204, 185] on button "07" at bounding box center [206, 186] width 17 height 15
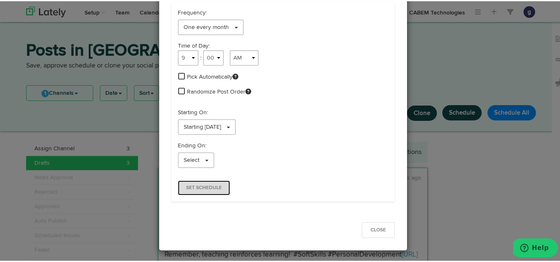
click at [188, 181] on button "Set Schedule" at bounding box center [204, 186] width 52 height 15
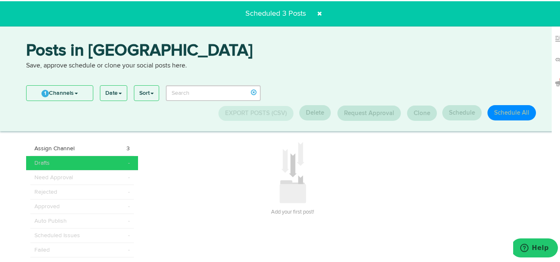
click at [243, 49] on h3 "Posts in [GEOGRAPHIC_DATA]" at bounding box center [283, 50] width 514 height 19
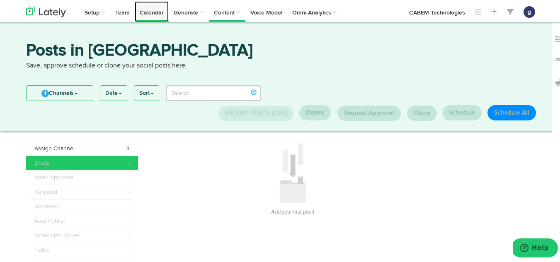
click at [150, 7] on link "Calendar" at bounding box center [152, 10] width 34 height 21
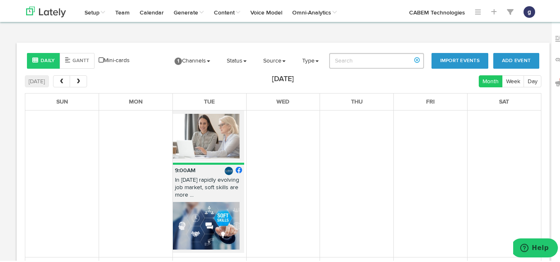
scroll to position [144, 0]
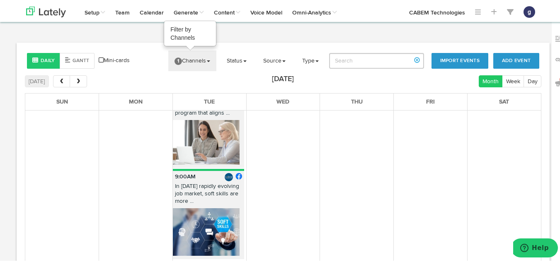
click at [188, 62] on link "1 Channels" at bounding box center [192, 59] width 48 height 21
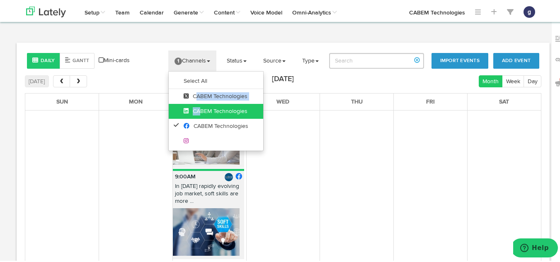
drag, startPoint x: 189, startPoint y: 97, endPoint x: 192, endPoint y: 112, distance: 16.0
click at [192, 112] on ul "Select All CABEM Technologies CABEM Technologies CABEM Technologies" at bounding box center [215, 110] width 95 height 80
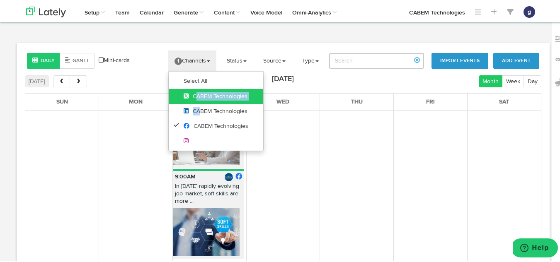
click at [199, 94] on span "CABEM Technologies" at bounding box center [216, 95] width 64 height 6
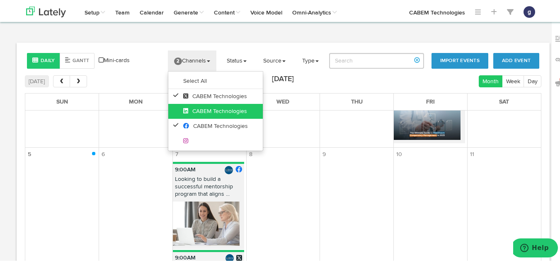
click at [203, 103] on link "CABEM Technologies" at bounding box center [215, 110] width 94 height 15
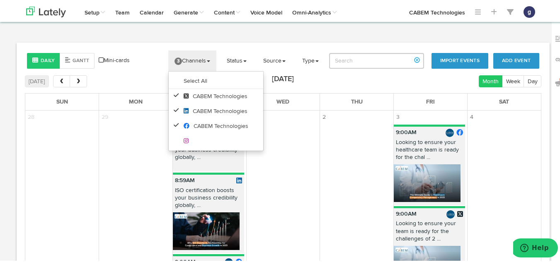
scroll to position [0, 0]
click at [187, 63] on link "3 Channels" at bounding box center [192, 59] width 48 height 21
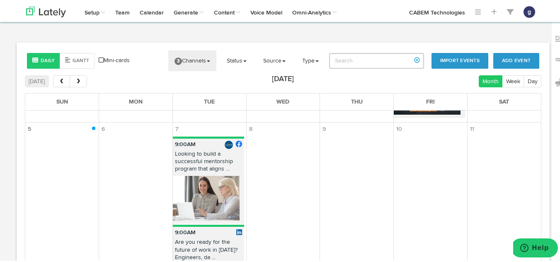
scroll to position [300, 0]
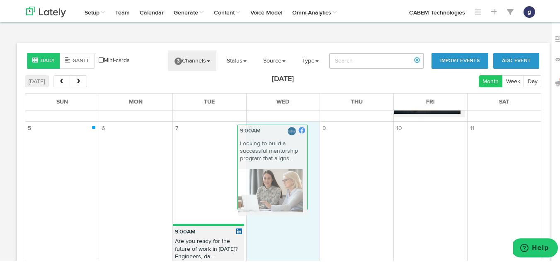
drag, startPoint x: 213, startPoint y: 162, endPoint x: 280, endPoint y: 154, distance: 68.5
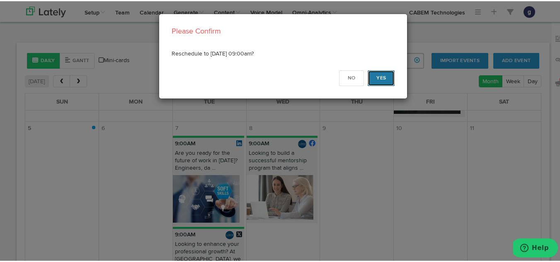
click at [379, 76] on button "Yes" at bounding box center [380, 77] width 27 height 16
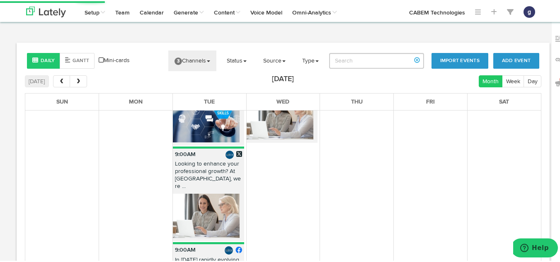
scroll to position [380, 0]
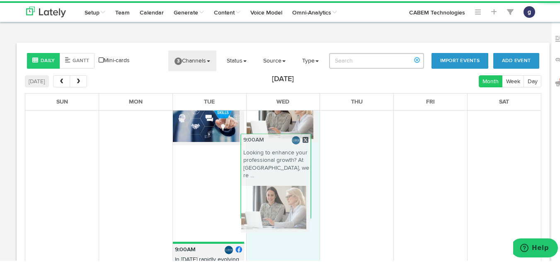
drag, startPoint x: 215, startPoint y: 186, endPoint x: 286, endPoint y: 177, distance: 71.7
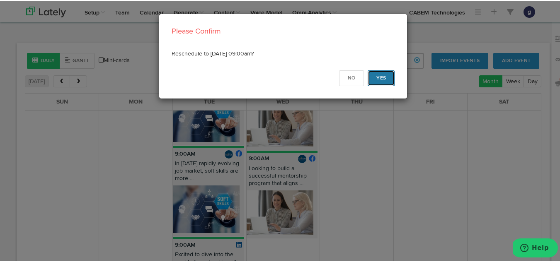
click at [379, 74] on button "Yes" at bounding box center [380, 77] width 27 height 16
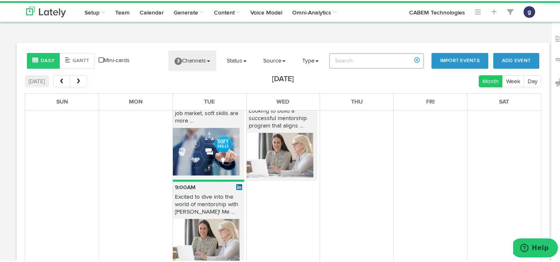
scroll to position [440, 0]
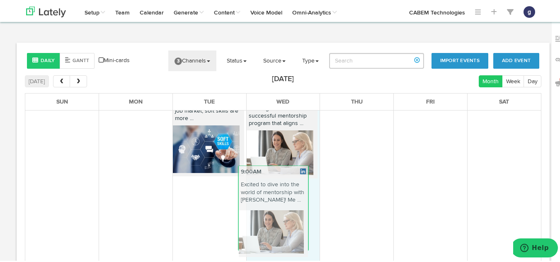
drag, startPoint x: 202, startPoint y: 213, endPoint x: 273, endPoint y: 207, distance: 71.5
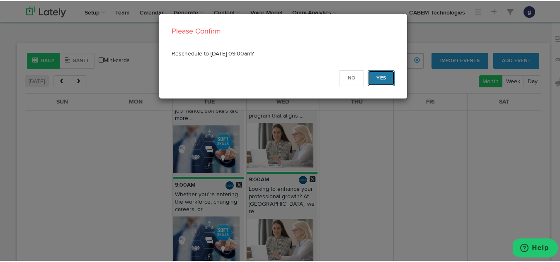
click at [381, 70] on button "Yes" at bounding box center [380, 77] width 27 height 16
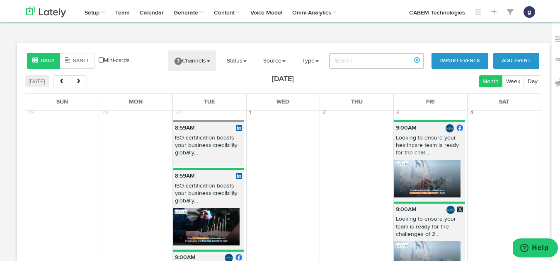
scroll to position [0, 0]
